Goal: Information Seeking & Learning: Stay updated

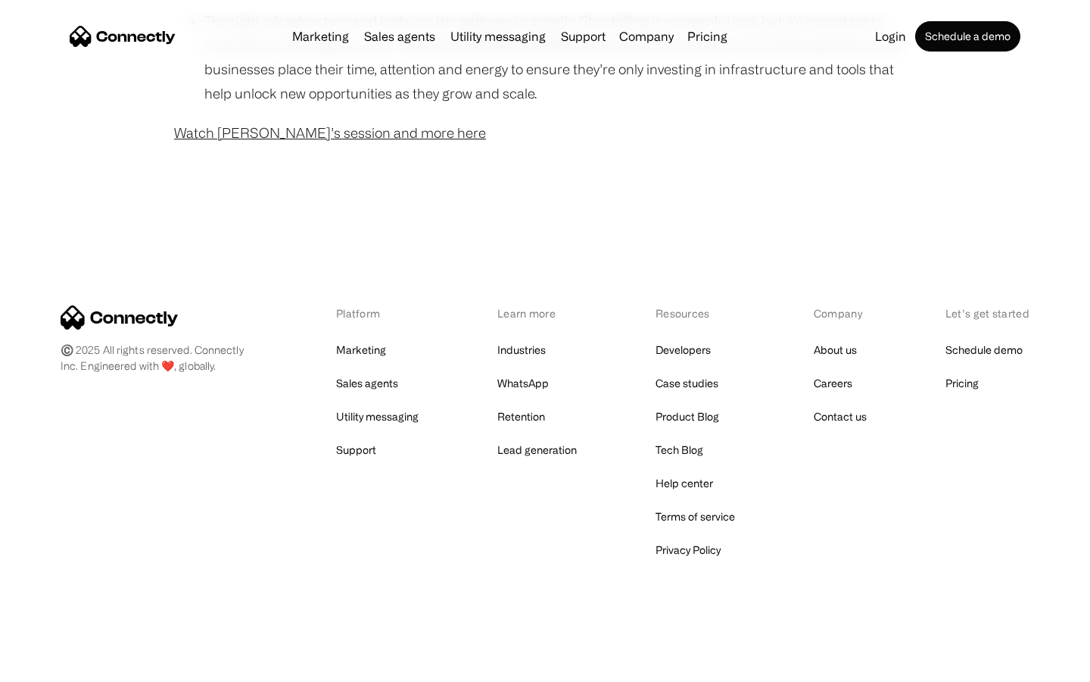
scroll to position [1228, 0]
